Goal: Task Accomplishment & Management: Use online tool/utility

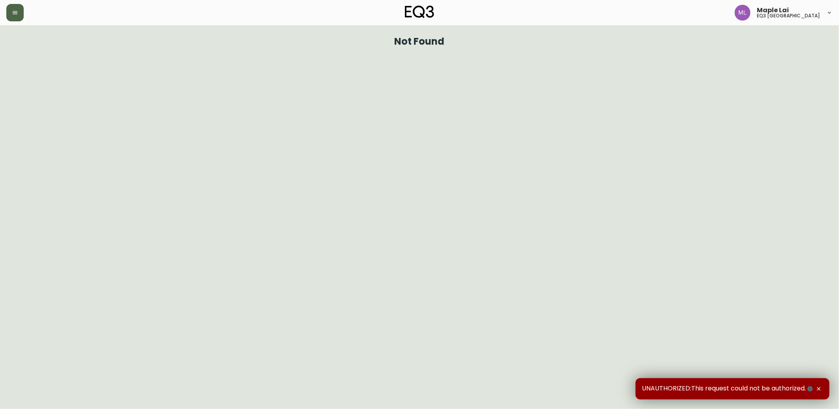
click at [10, 9] on button "button" at bounding box center [14, 12] width 17 height 17
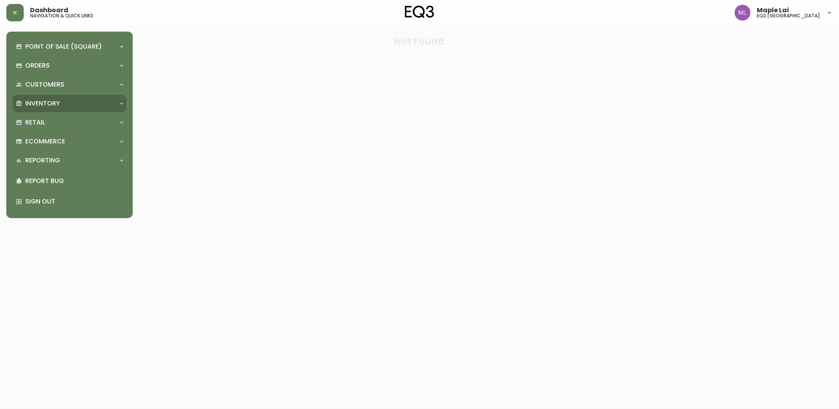
click at [45, 104] on p "Inventory" at bounding box center [42, 103] width 35 height 9
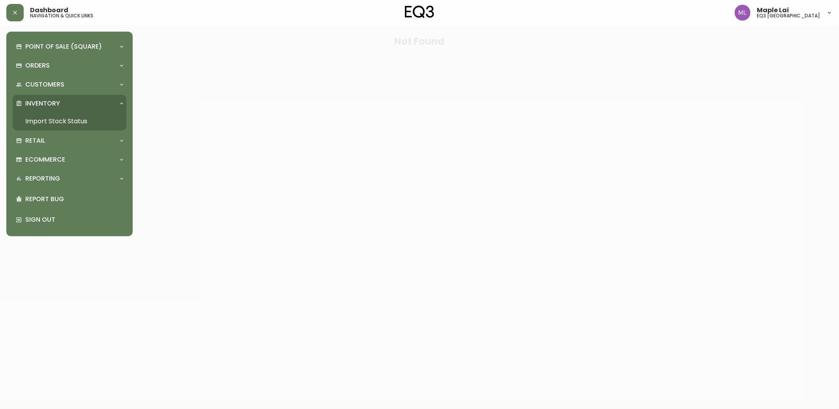
click at [45, 120] on link "Import Stock Status" at bounding box center [70, 121] width 114 height 18
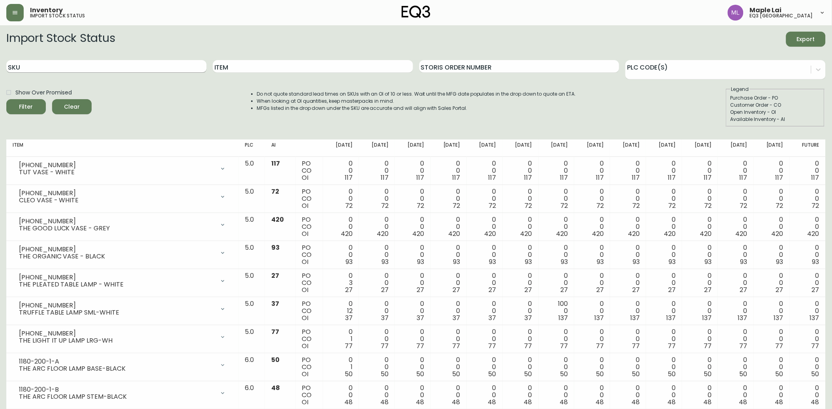
click at [87, 68] on input "SKU" at bounding box center [106, 66] width 200 height 13
paste input "3020-845-15-A"
type input "3020-845-15-A"
click at [6, 99] on button "Filter" at bounding box center [26, 106] width 40 height 15
